Goal: Find specific page/section

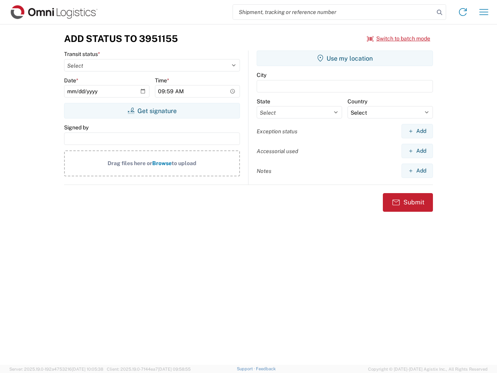
click at [333, 12] on input "search" at bounding box center [333, 12] width 201 height 15
click at [439, 12] on icon at bounding box center [439, 12] width 11 height 11
click at [463, 12] on icon at bounding box center [462, 12] width 12 height 12
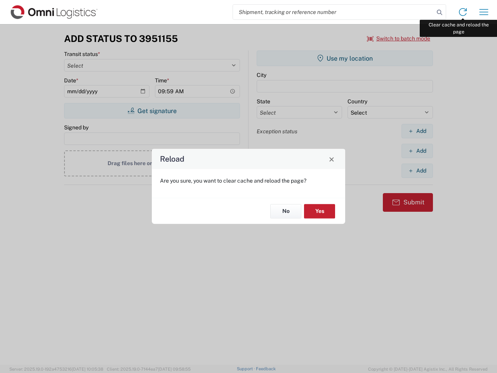
click at [484, 12] on div "Reload Are you sure, you want to clear cache and reload the page? No Yes" at bounding box center [248, 186] width 497 height 373
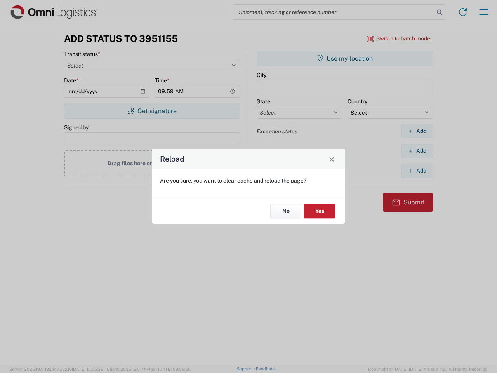
click at [399, 38] on div "Reload Are you sure, you want to clear cache and reload the page? No Yes" at bounding box center [248, 186] width 497 height 373
click at [152, 111] on div "Reload Are you sure, you want to clear cache and reload the page? No Yes" at bounding box center [248, 186] width 497 height 373
click at [345, 58] on div "Reload Are you sure, you want to clear cache and reload the page? No Yes" at bounding box center [248, 186] width 497 height 373
click at [417, 131] on div "Reload Are you sure, you want to clear cache and reload the page? No Yes" at bounding box center [248, 186] width 497 height 373
click at [417, 151] on div "Reload Are you sure, you want to clear cache and reload the page? No Yes" at bounding box center [248, 186] width 497 height 373
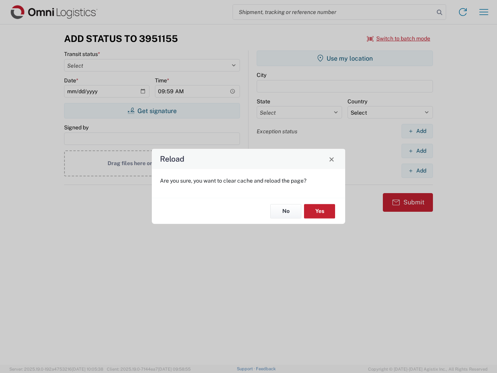
click at [417, 170] on div "Reload Are you sure, you want to clear cache and reload the page? No Yes" at bounding box center [248, 186] width 497 height 373
